Goal: Ask a question

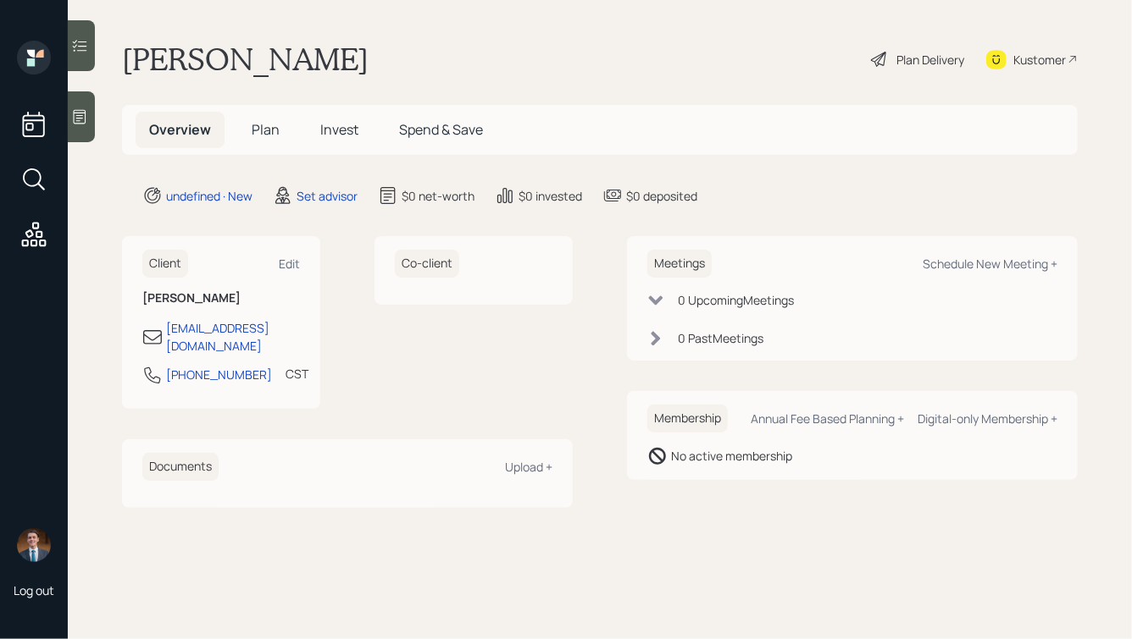
click at [84, 121] on icon at bounding box center [79, 116] width 17 height 17
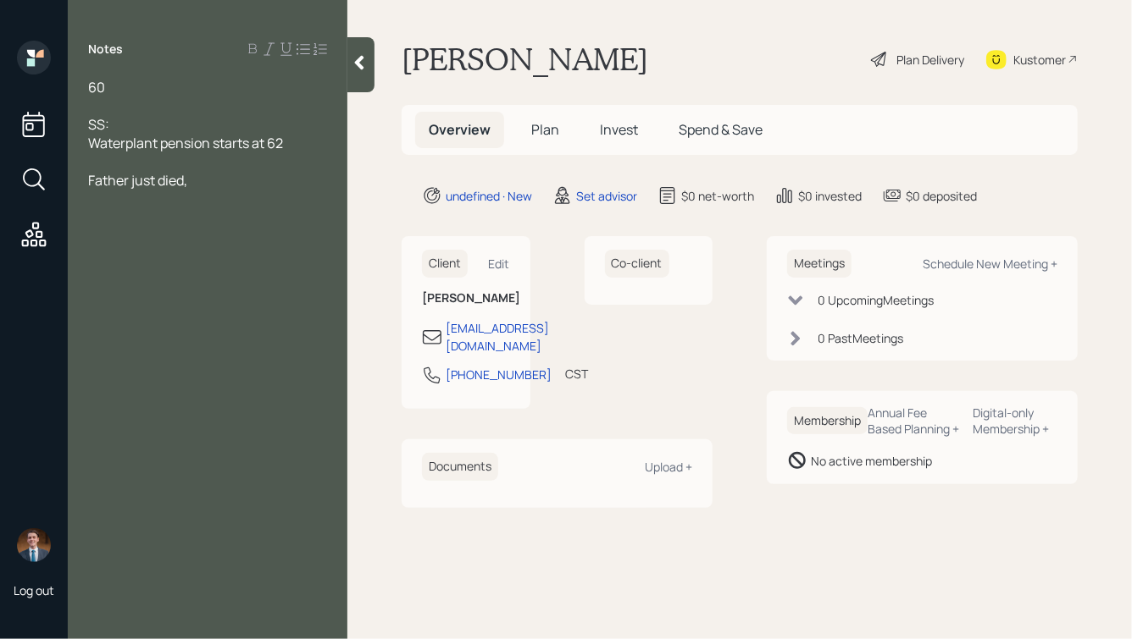
click at [114, 85] on div "60" at bounding box center [207, 87] width 239 height 19
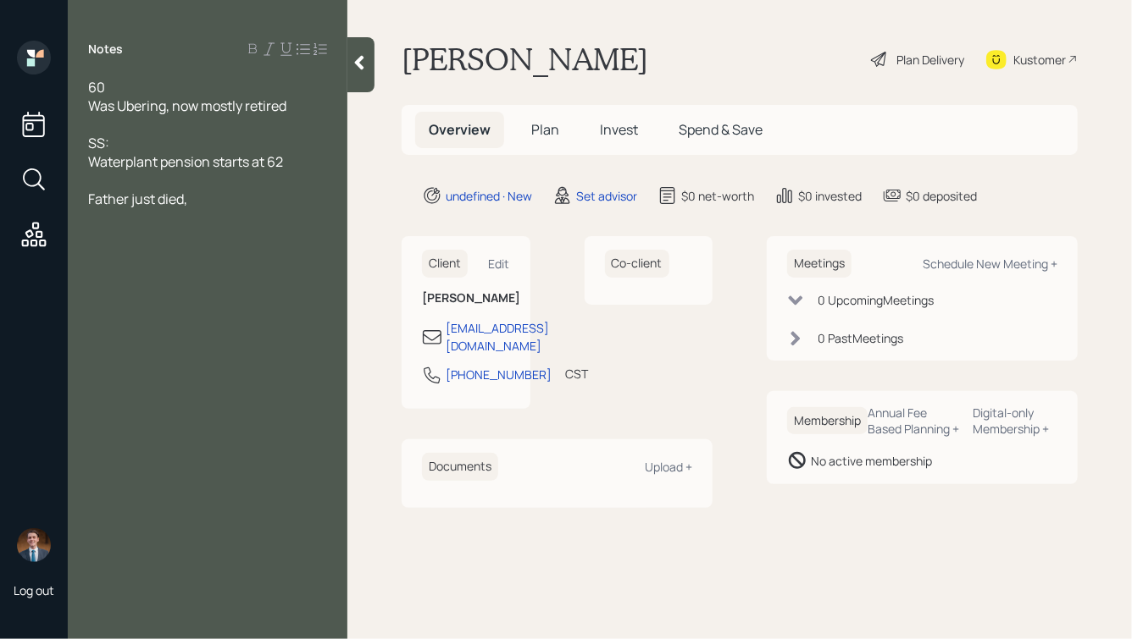
click at [135, 95] on div "60" at bounding box center [207, 87] width 239 height 19
click at [213, 163] on span "Waterplant pension starts at 62" at bounding box center [185, 161] width 195 height 19
click at [114, 91] on div "60" at bounding box center [207, 87] width 239 height 19
click at [211, 269] on div at bounding box center [207, 273] width 239 height 19
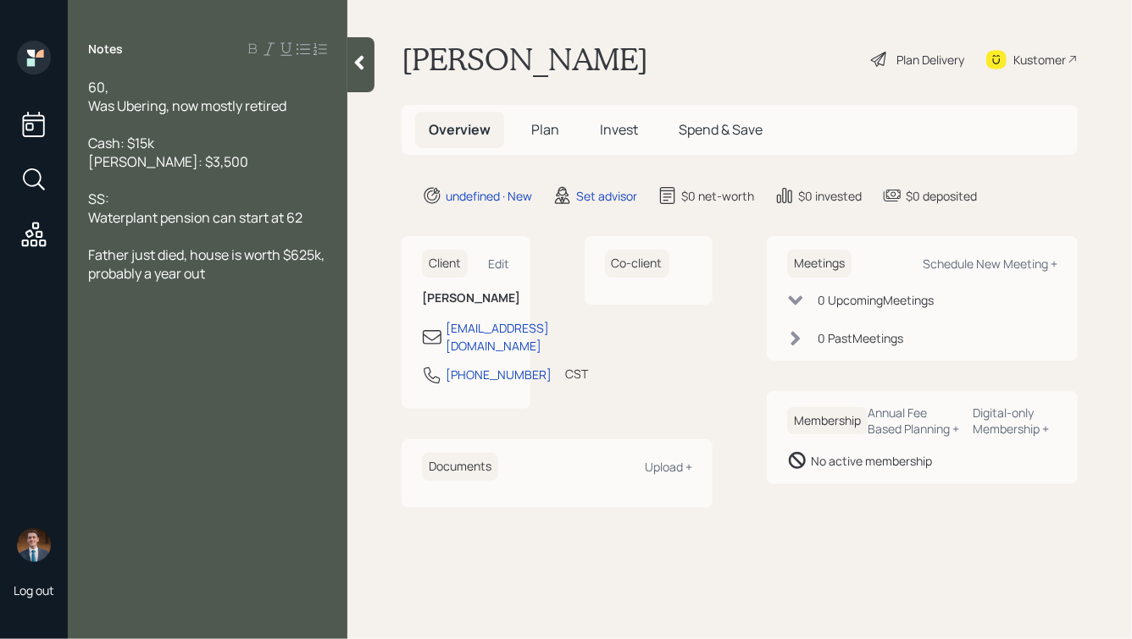
click at [172, 207] on div "SS:" at bounding box center [207, 199] width 239 height 19
click at [266, 277] on div "Father just died, house is worth $625k, probably a year out" at bounding box center [207, 264] width 239 height 37
click at [170, 200] on div "SS:" at bounding box center [207, 199] width 239 height 19
click at [366, 62] on icon at bounding box center [359, 62] width 17 height 17
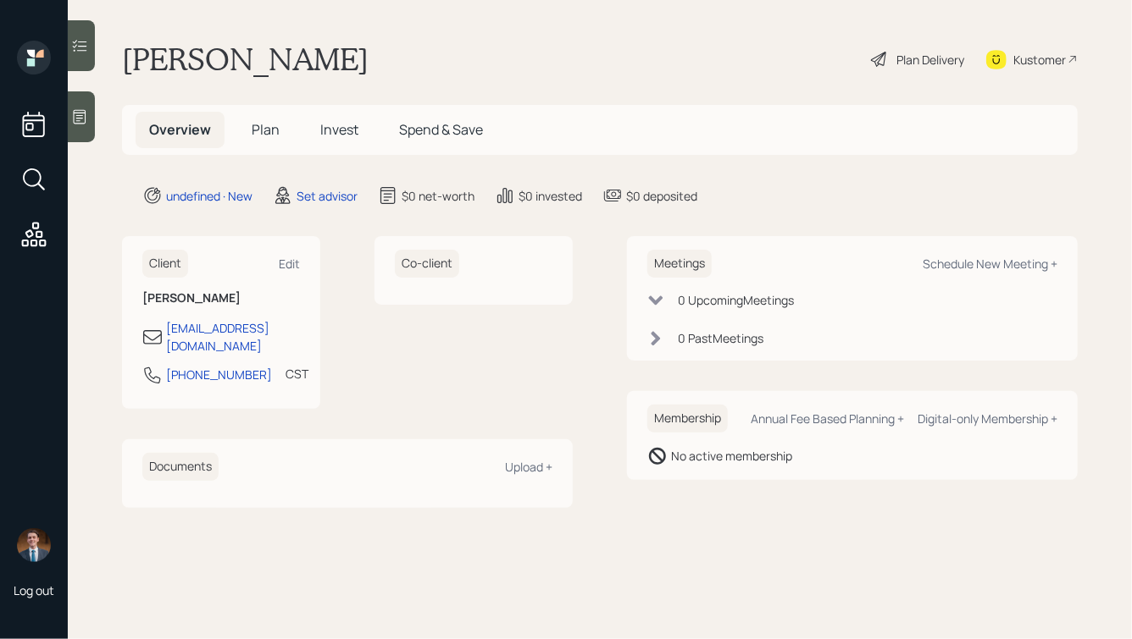
click at [89, 114] on div at bounding box center [81, 116] width 27 height 51
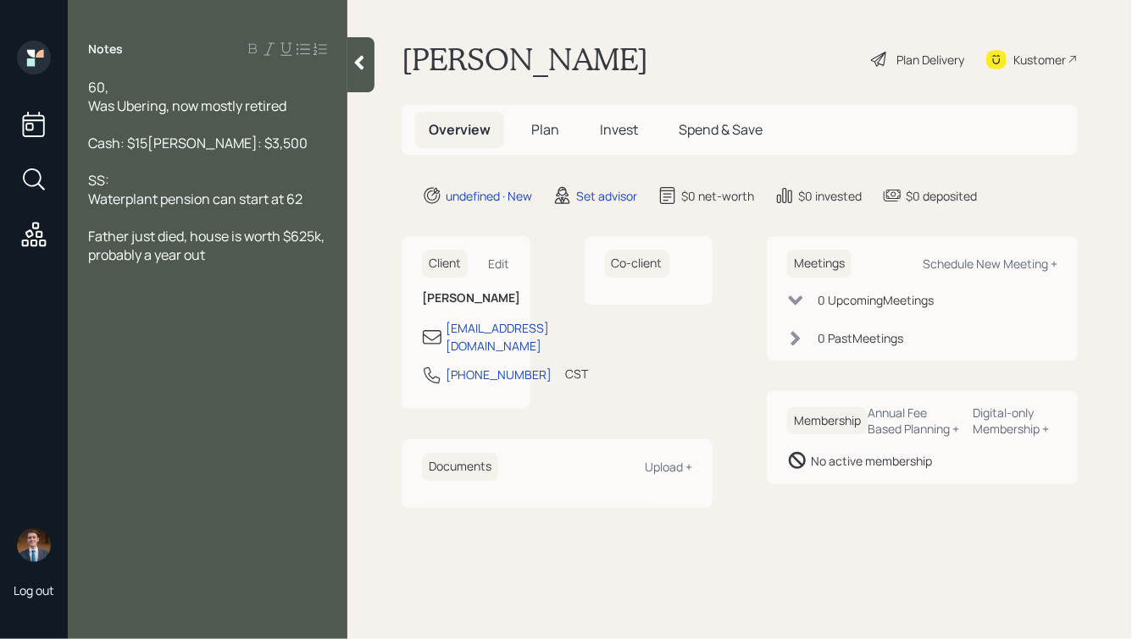
click at [274, 264] on div "Father just died, house is worth $625k, probably a year out" at bounding box center [207, 245] width 239 height 37
click at [236, 202] on div "SS: Waterplant pension can start at 62" at bounding box center [207, 189] width 239 height 37
click at [190, 283] on div "Father just died, house is worth $625k, probably a year out for estate settleme…" at bounding box center [207, 255] width 239 height 56
click at [363, 68] on icon at bounding box center [359, 63] width 9 height 14
